Goal: Transaction & Acquisition: Subscribe to service/newsletter

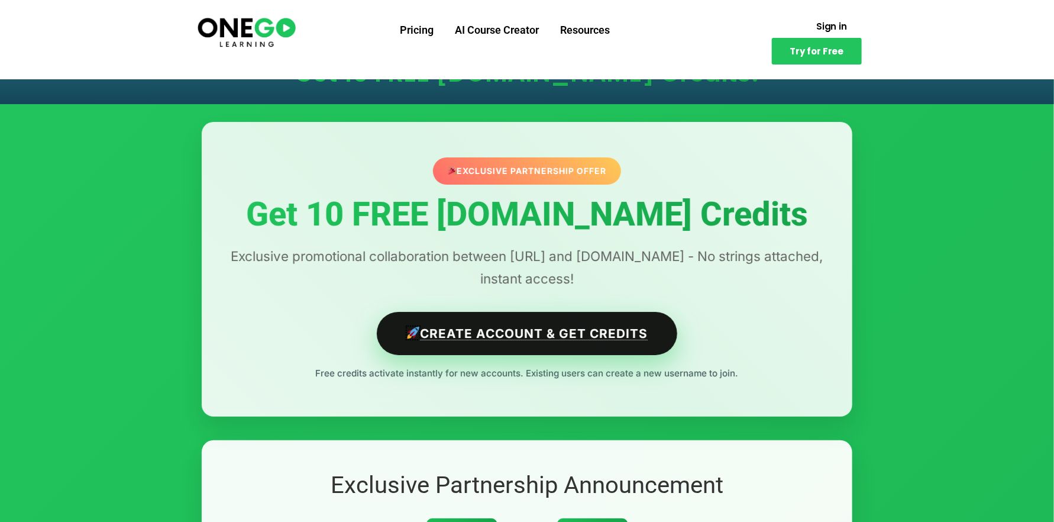
click at [556, 347] on link "Create Account & Get Credits" at bounding box center [527, 333] width 301 height 43
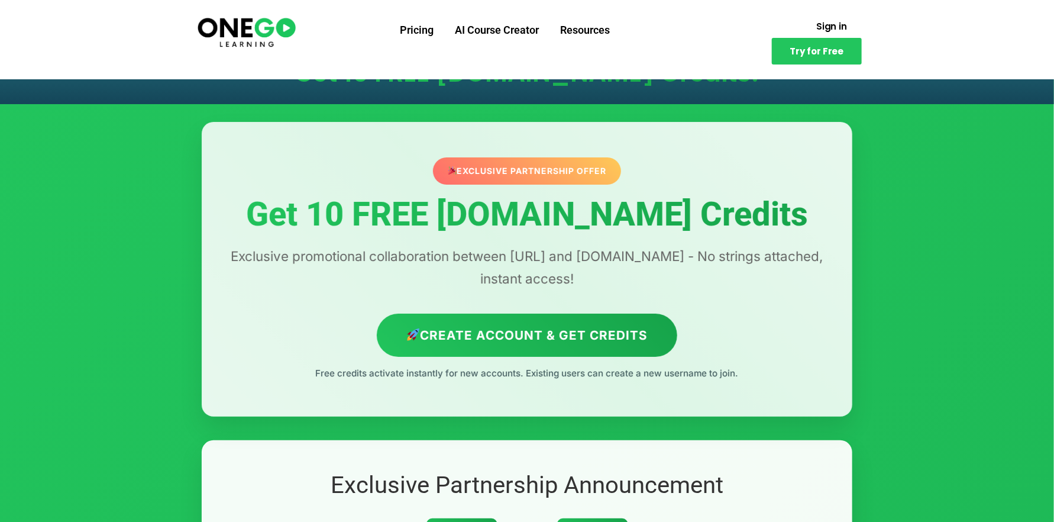
click at [238, 22] on img at bounding box center [247, 32] width 102 height 34
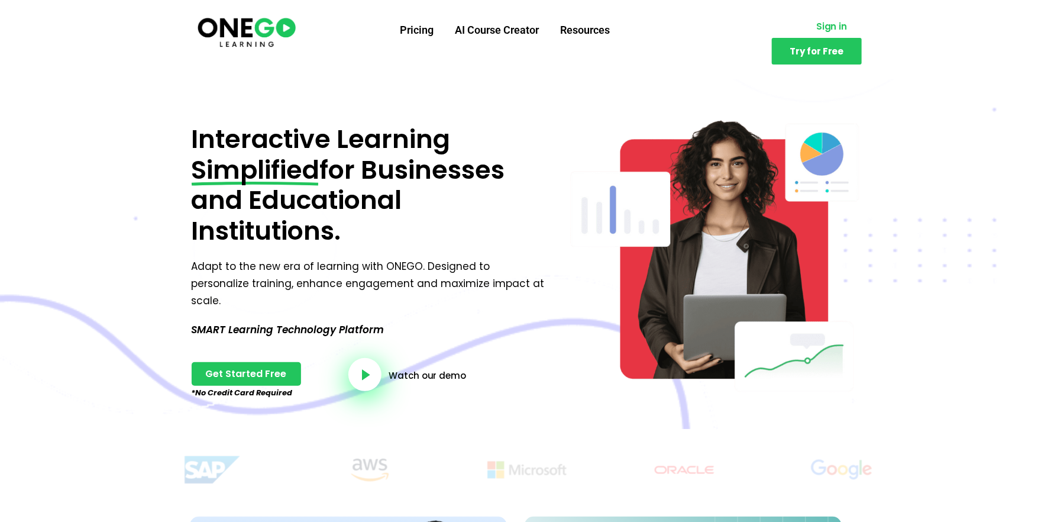
click at [816, 27] on span "Sign in" at bounding box center [831, 26] width 31 height 9
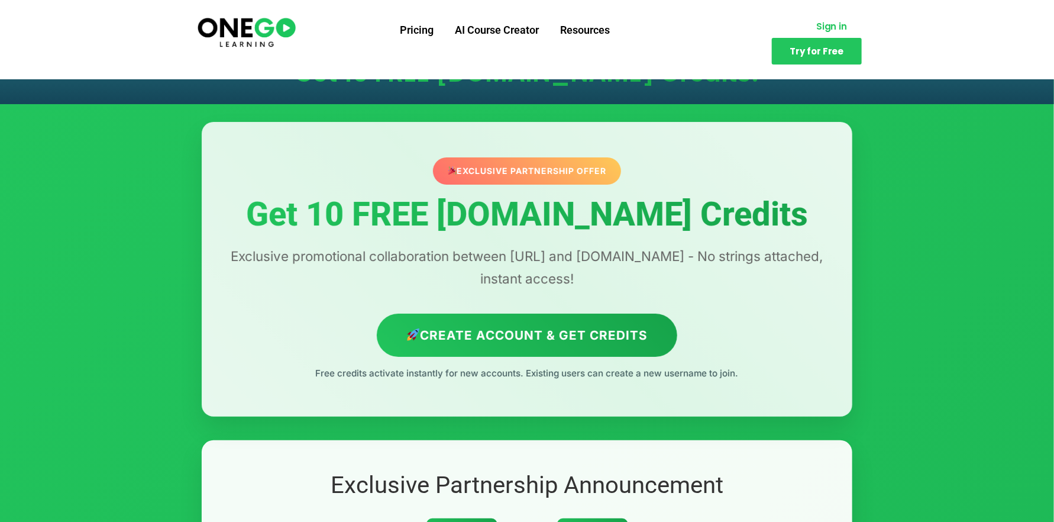
click at [816, 24] on span "Sign in" at bounding box center [831, 26] width 31 height 9
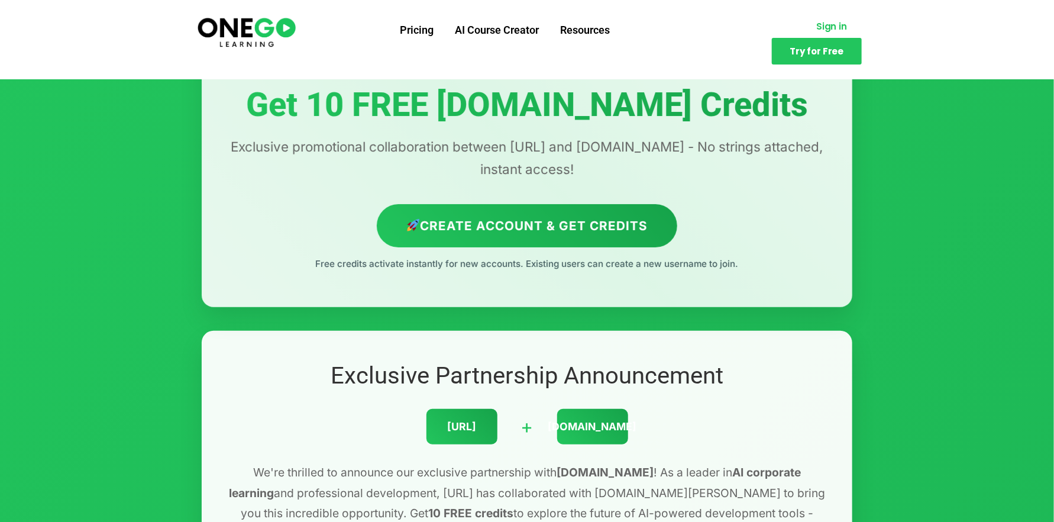
scroll to position [42, 0]
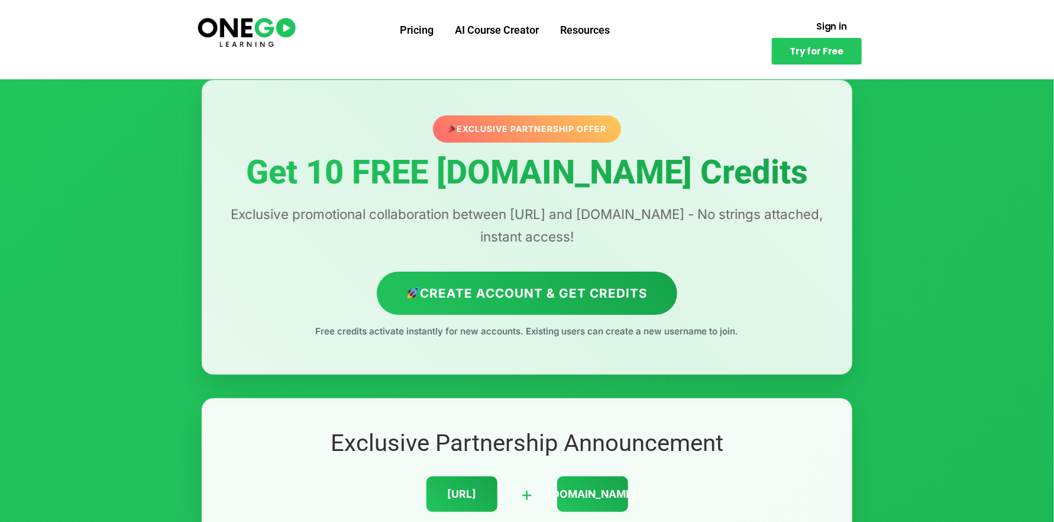
click at [498, 126] on div "Exclusive Partnership Offer" at bounding box center [526, 129] width 197 height 28
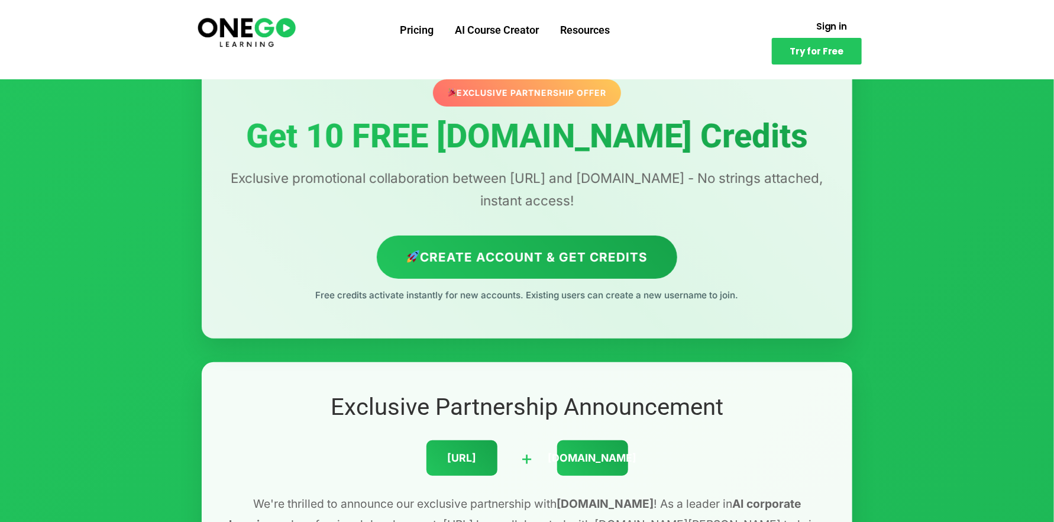
scroll to position [36, 0]
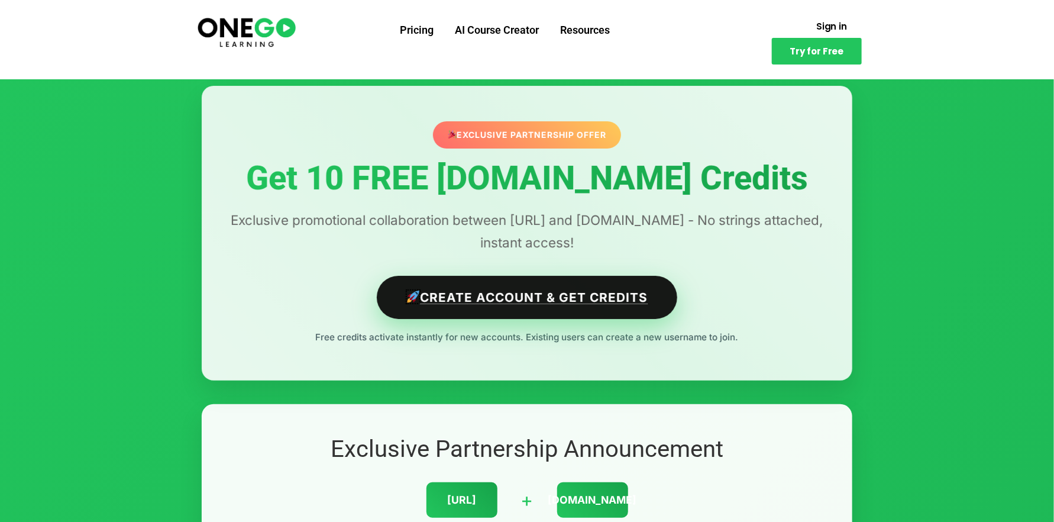
click at [475, 290] on link "Create Account & Get Credits" at bounding box center [527, 297] width 301 height 43
